Goal: Communication & Community: Answer question/provide support

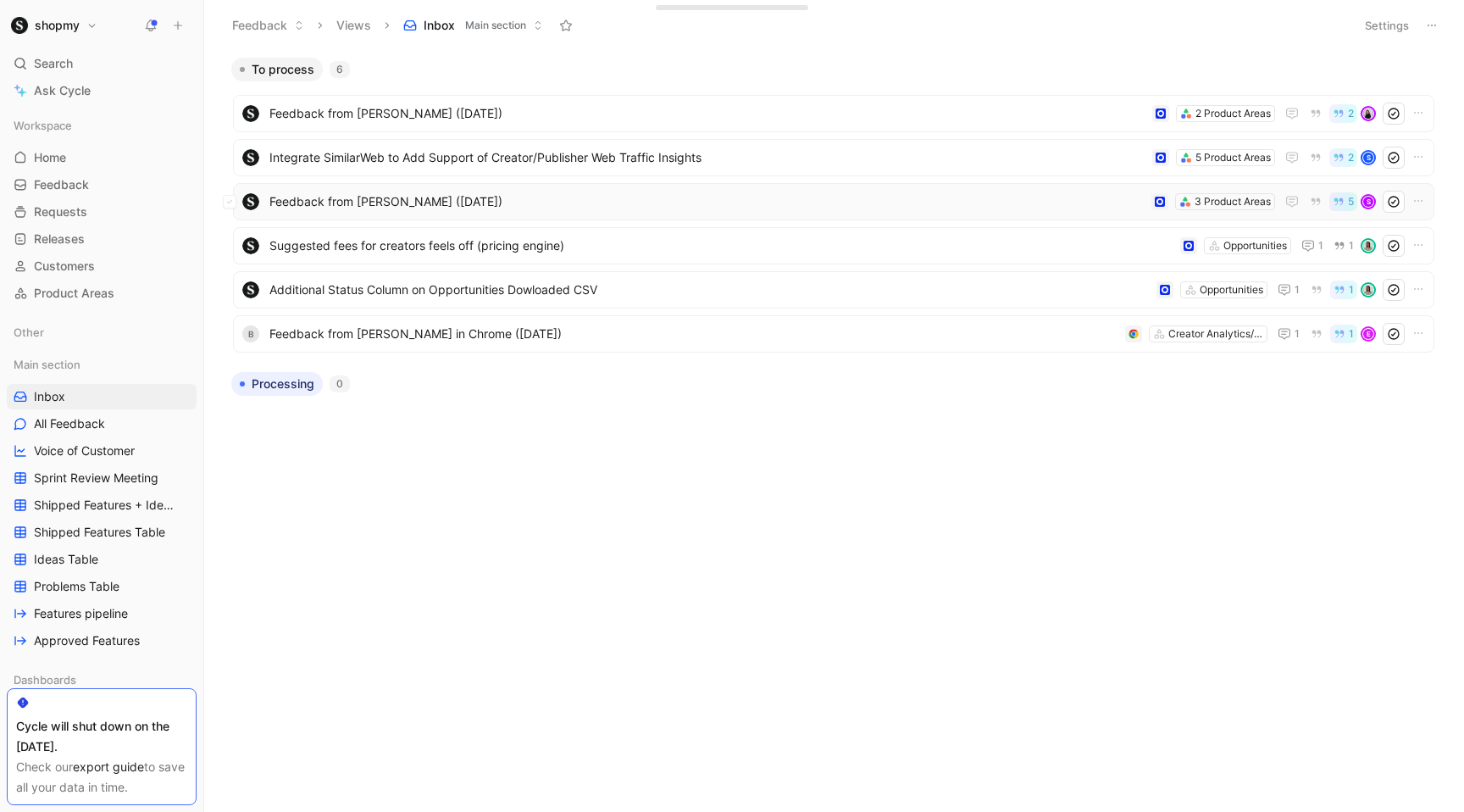
click at [655, 200] on span "Feedback from [PERSON_NAME] ([DATE])" at bounding box center [706, 202] width 876 height 21
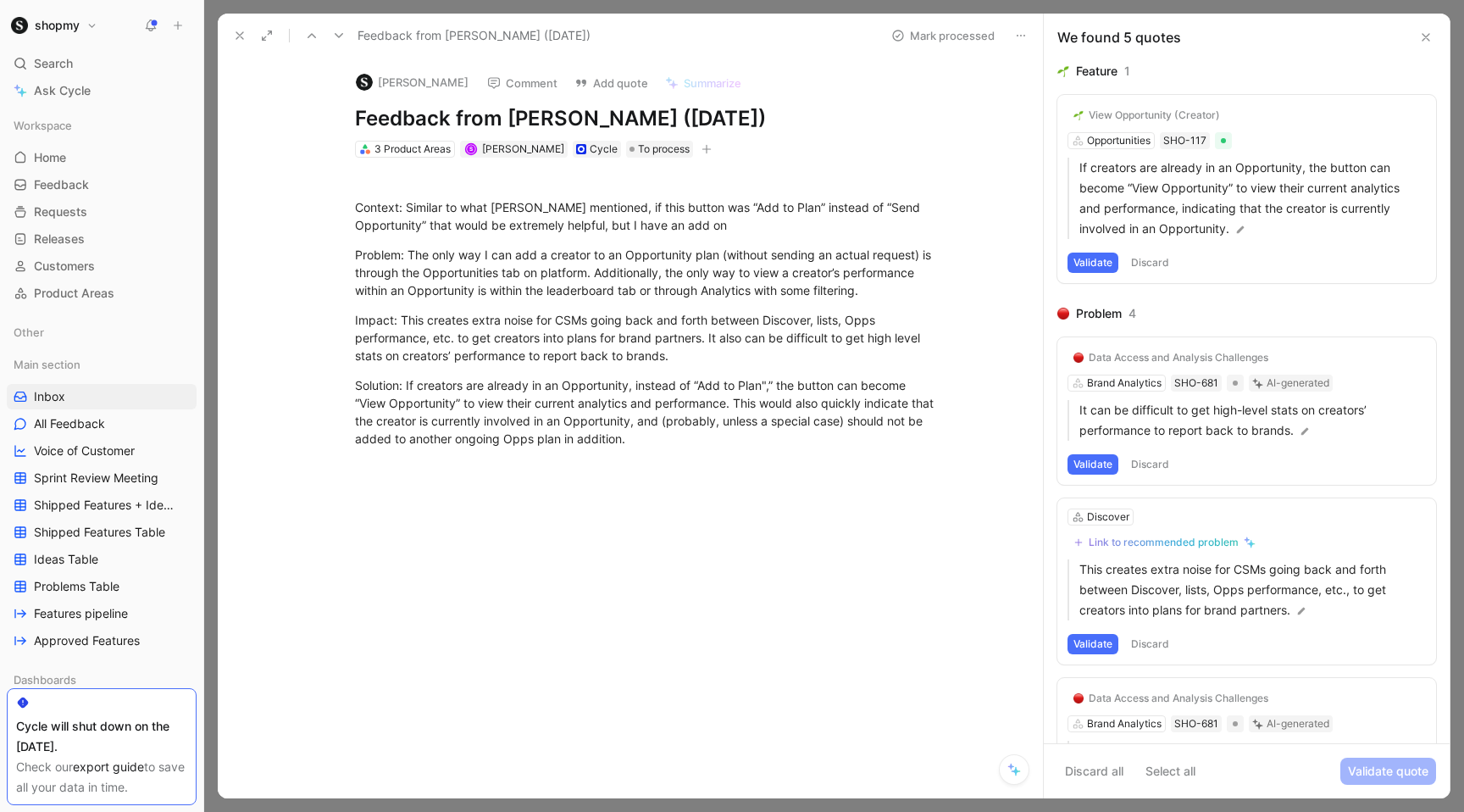
scroll to position [8, 0]
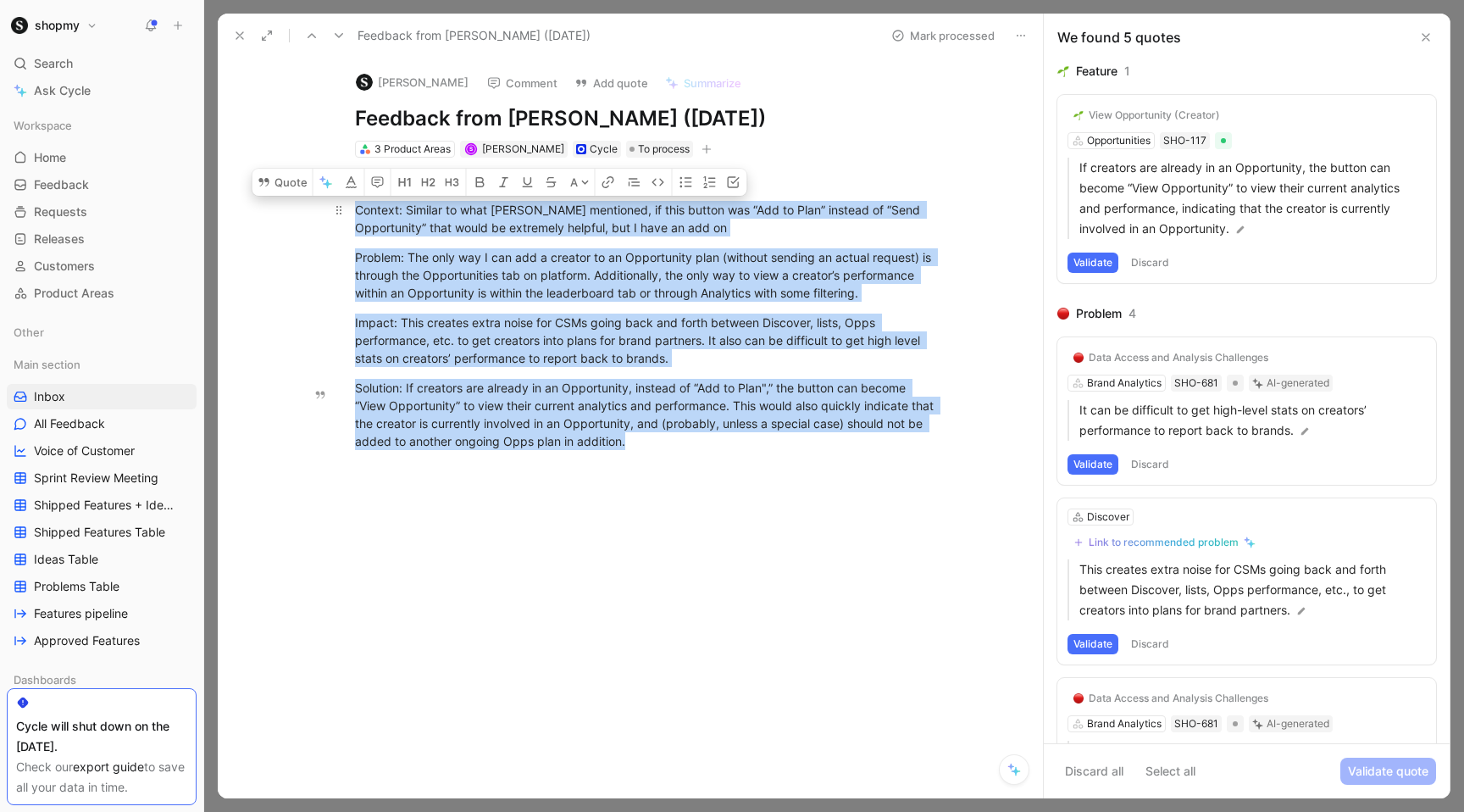
drag, startPoint x: 683, startPoint y: 622, endPoint x: 349, endPoint y: 387, distance: 408.4
click at [349, 387] on div "Context: Similar to what Corinne mentioned, if this button was “Add to Plan” in…" at bounding box center [648, 313] width 790 height 311
copy div "Context: Similar to what Corinne mentioned, if this button was “Add to Plan” in…"
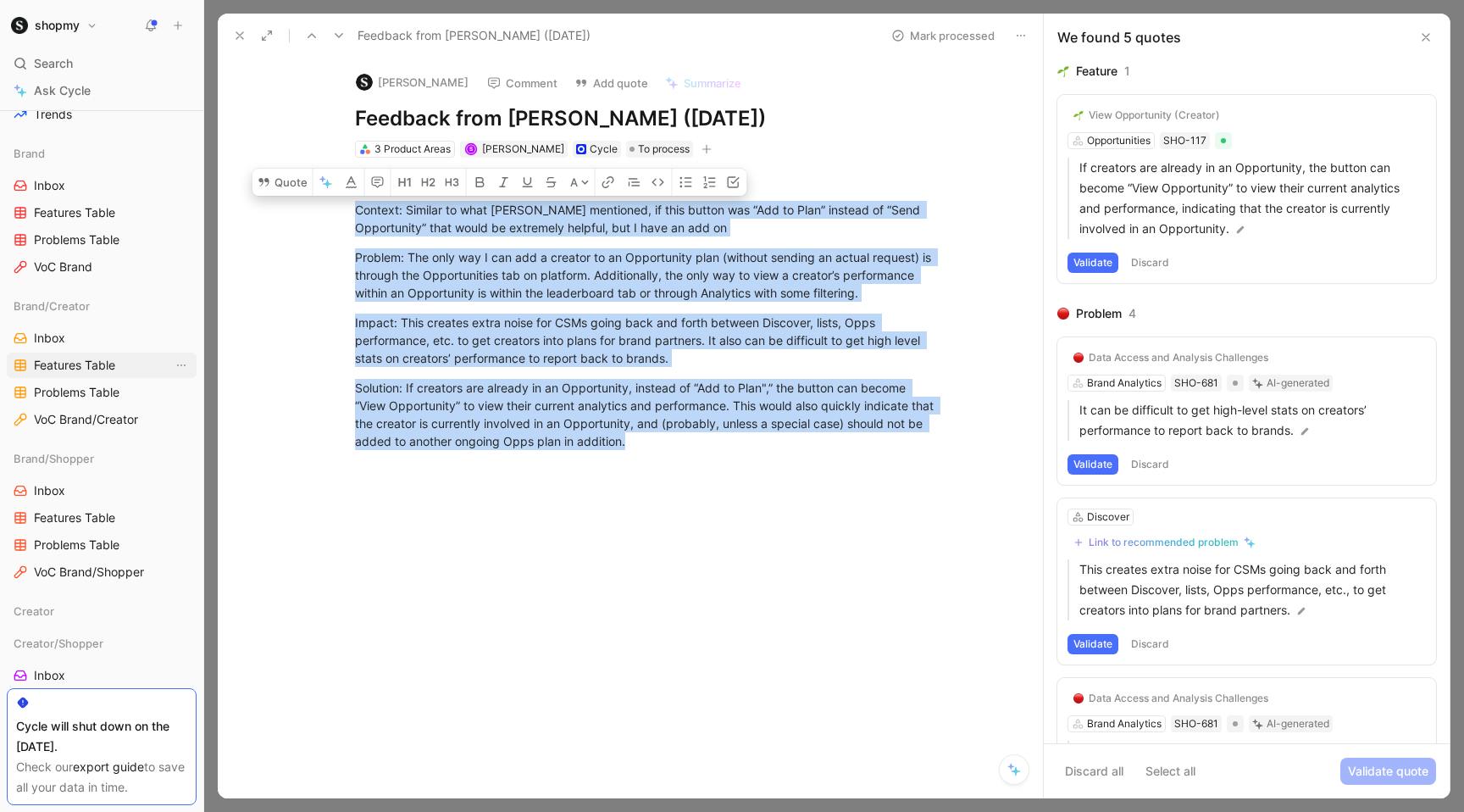
scroll to position [1089, 0]
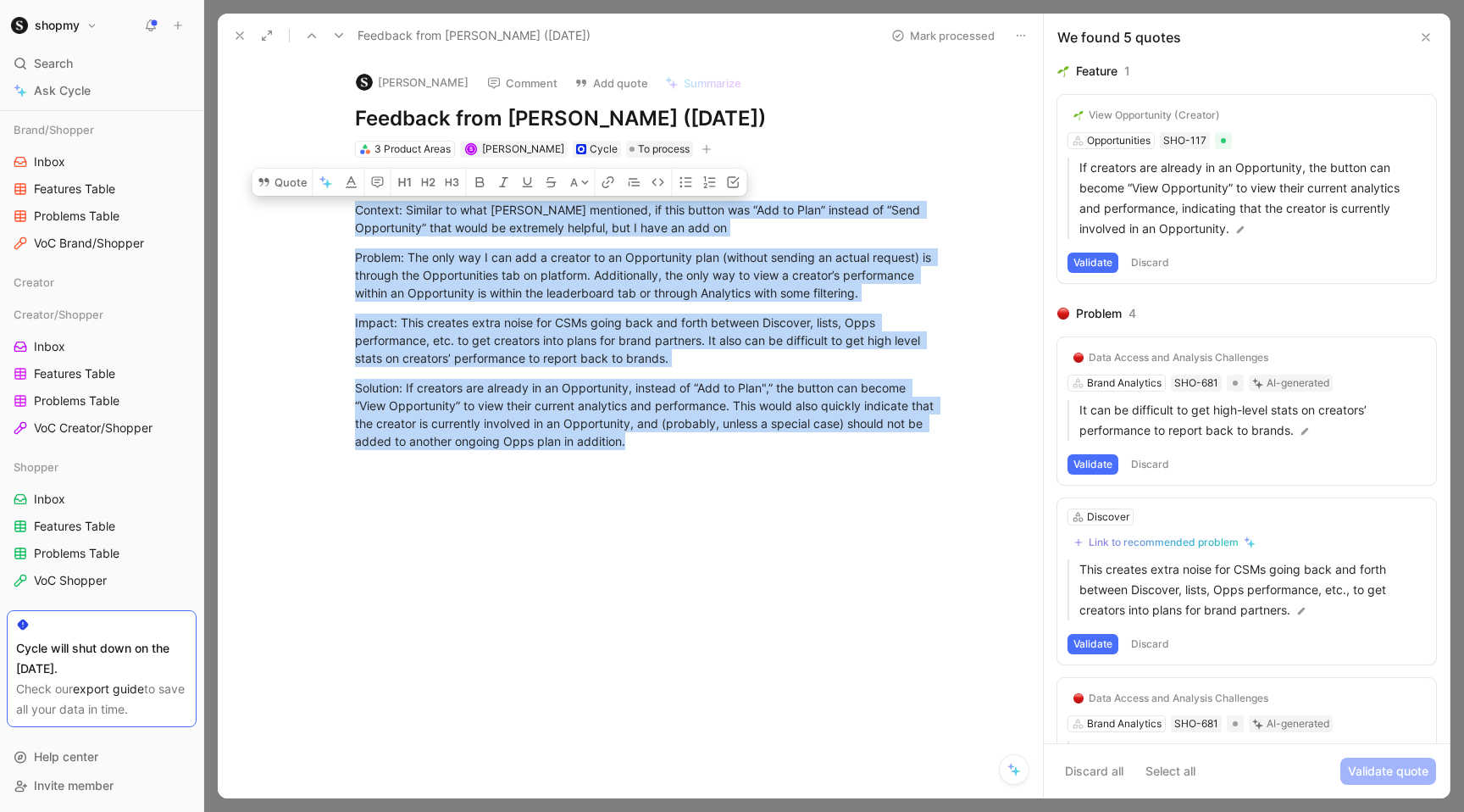
click at [1429, 30] on icon at bounding box center [1426, 37] width 13 height 13
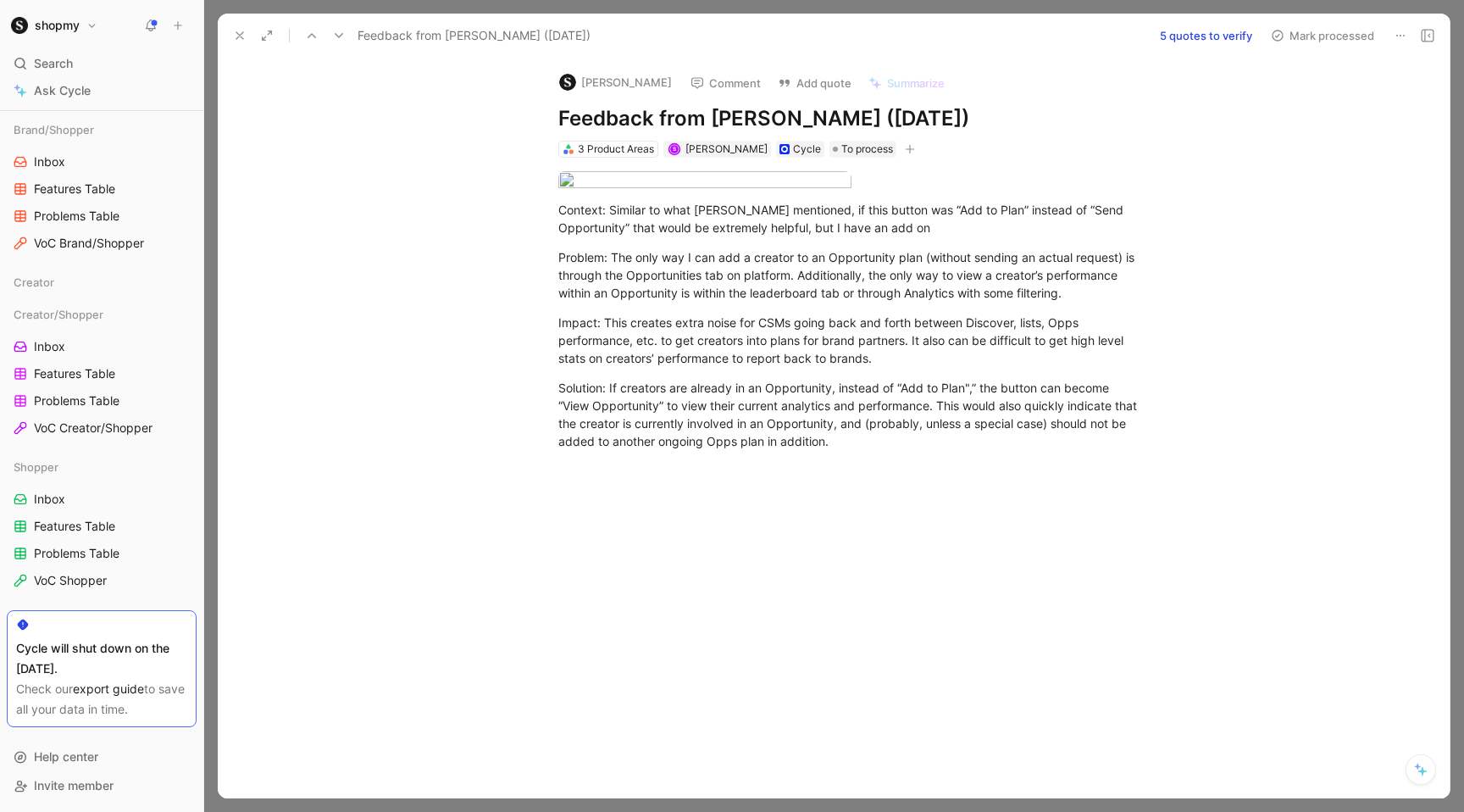
click at [67, 40] on div "shopmy Search ⌘ K Ask Cycle Workspace Home G then H Feedback G then F Requests …" at bounding box center [101, 406] width 203 height 812
click at [67, 29] on h1 "shopmy" at bounding box center [58, 25] width 45 height 15
